Goal: Information Seeking & Learning: Find specific fact

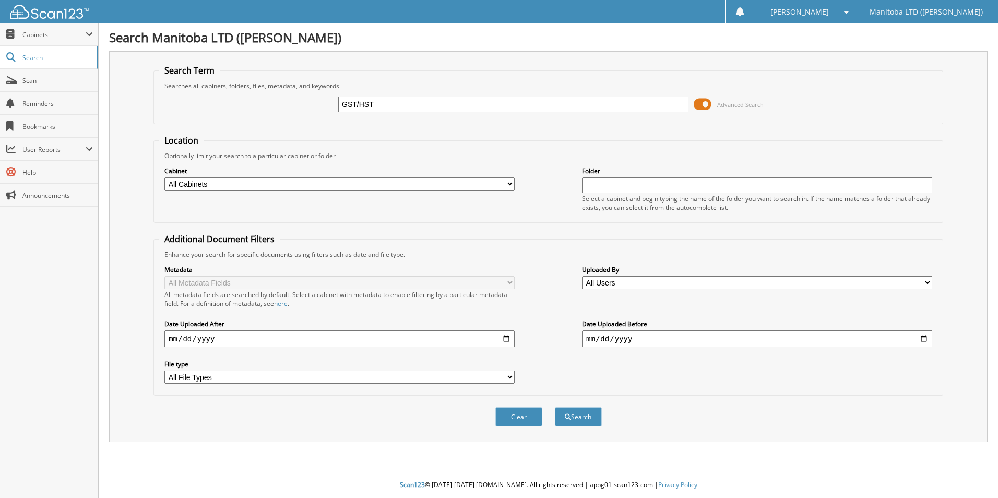
type input "GST/HST"
click at [501, 182] on select "All Cabinets 2016 DEALS 2017 ACCOUNTS PAYABLE 2018 ACCOUNTS PAYABLE 2019 ACCOUN…" at bounding box center [339, 184] width 350 height 13
select select "51362"
click at [164, 178] on select "All Cabinets 2016 DEALS 2017 ACCOUNTS PAYABLE 2018 ACCOUNTS PAYABLE 2019 ACCOUN…" at bounding box center [339, 184] width 350 height 13
click at [582, 416] on button "Search" at bounding box center [578, 416] width 47 height 19
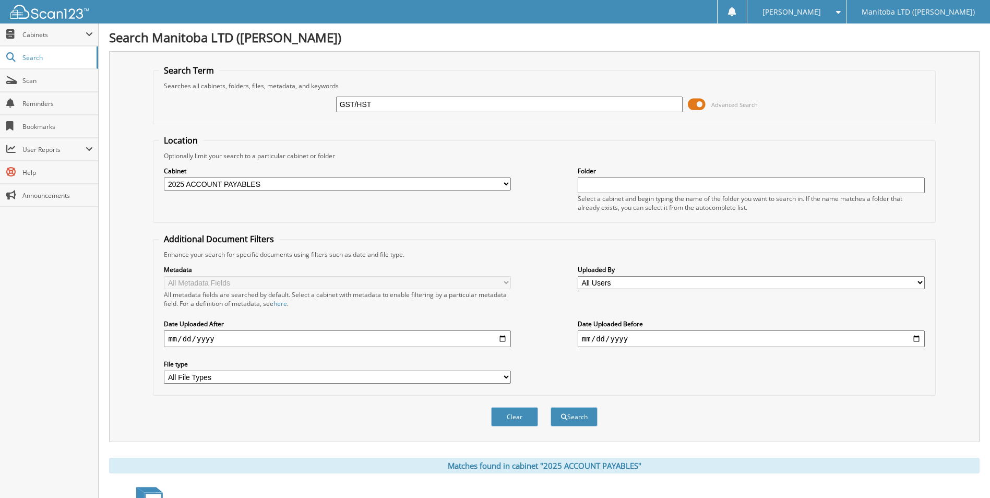
click at [379, 100] on input "GST/HST" at bounding box center [509, 105] width 347 height 16
drag, startPoint x: 379, startPoint y: 100, endPoint x: 876, endPoint y: 232, distance: 513.7
click at [282, 104] on div "GST/HST Advanced Search" at bounding box center [544, 104] width 771 height 28
type input "Retail"
click at [589, 421] on button "Search" at bounding box center [574, 416] width 47 height 19
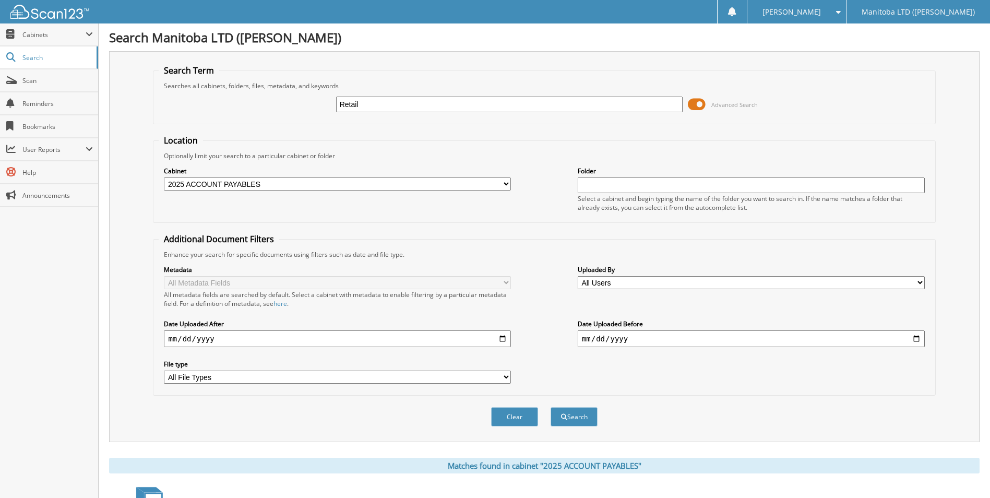
click at [366, 101] on input "Retail" at bounding box center [509, 105] width 347 height 16
type input "Retail Slaes Tax"
click at [551, 407] on button "Search" at bounding box center [574, 416] width 47 height 19
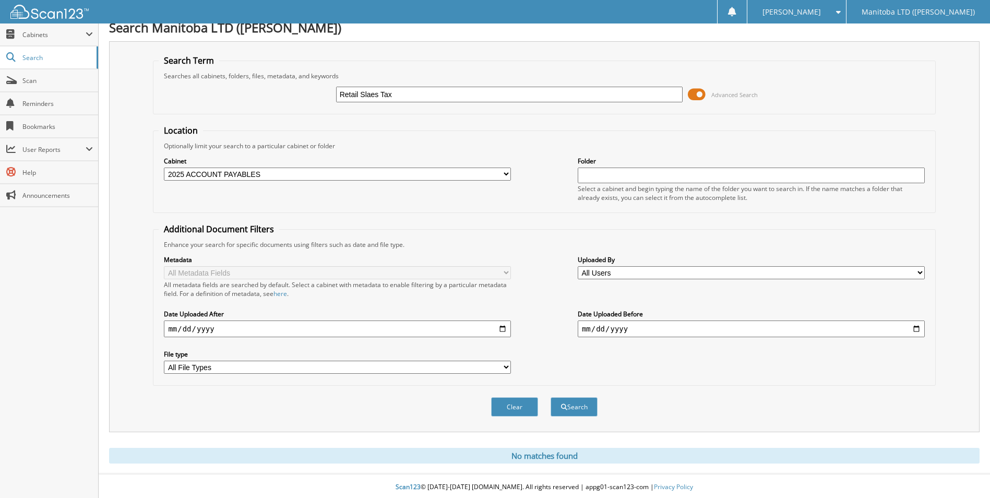
scroll to position [13, 0]
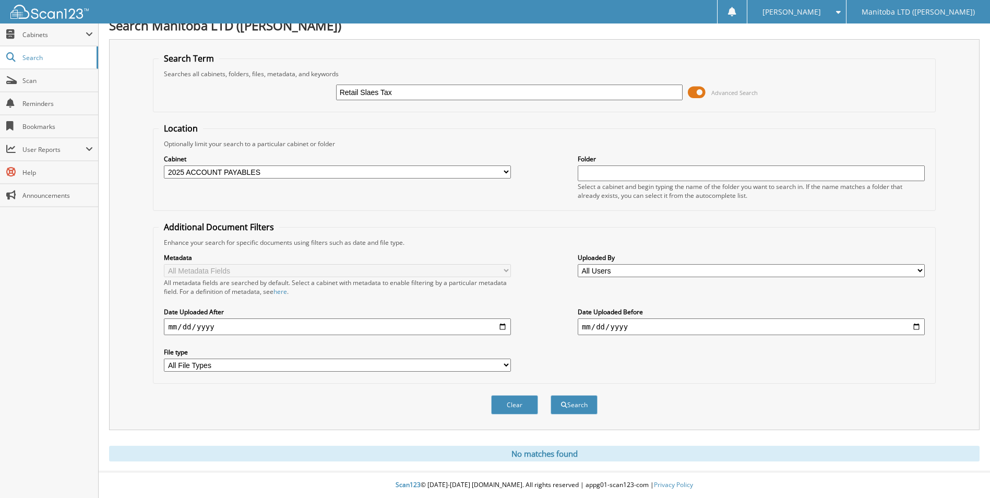
drag, startPoint x: 412, startPoint y: 90, endPoint x: 306, endPoint y: 78, distance: 106.2
click at [306, 78] on div "Retail Slaes Tax Advanced Search" at bounding box center [544, 92] width 771 height 28
type input "Retail Sales Tax"
click at [585, 414] on button "Search" at bounding box center [574, 404] width 47 height 19
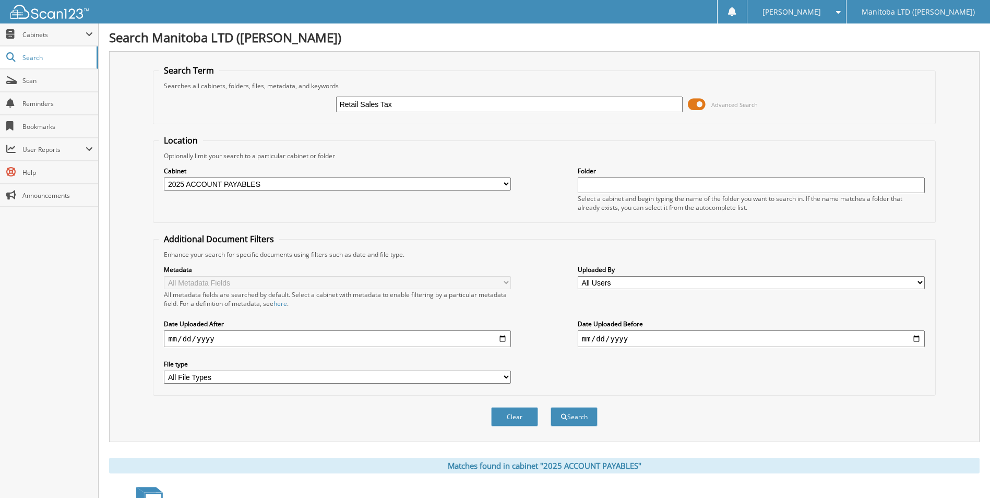
drag, startPoint x: 412, startPoint y: 103, endPoint x: 300, endPoint y: 117, distance: 112.6
click at [289, 104] on div "Retail Sales Tax Advanced Search" at bounding box center [544, 104] width 771 height 28
type input "p"
type input "PST [DATE]"
click at [551, 407] on button "Search" at bounding box center [574, 416] width 47 height 19
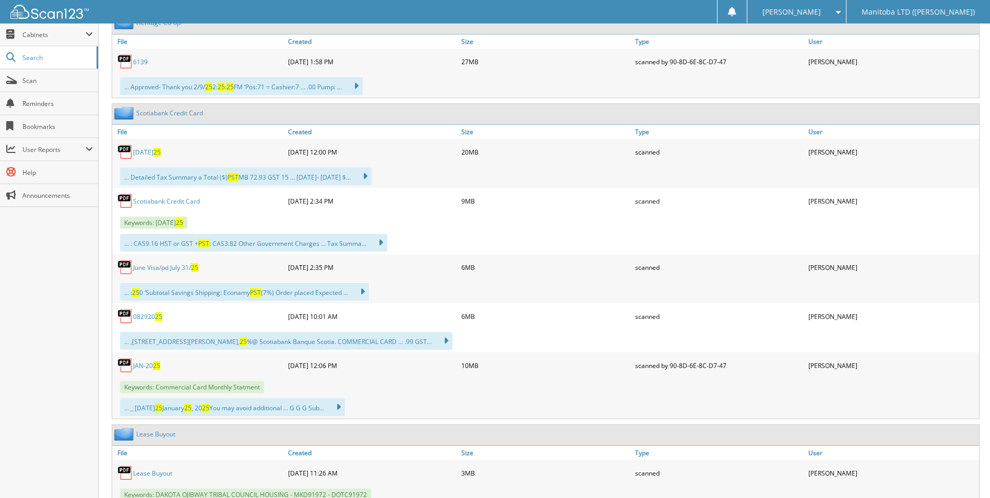
scroll to position [705, 0]
click at [46, 32] on span "Cabinets" at bounding box center [53, 34] width 63 height 9
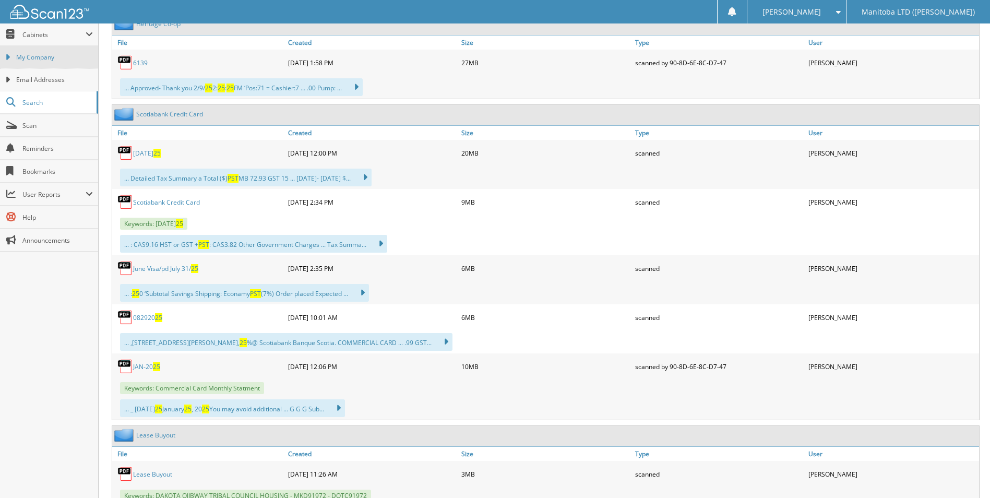
click at [42, 58] on span "My Company" at bounding box center [54, 57] width 77 height 9
